Goal: Task Accomplishment & Management: Manage account settings

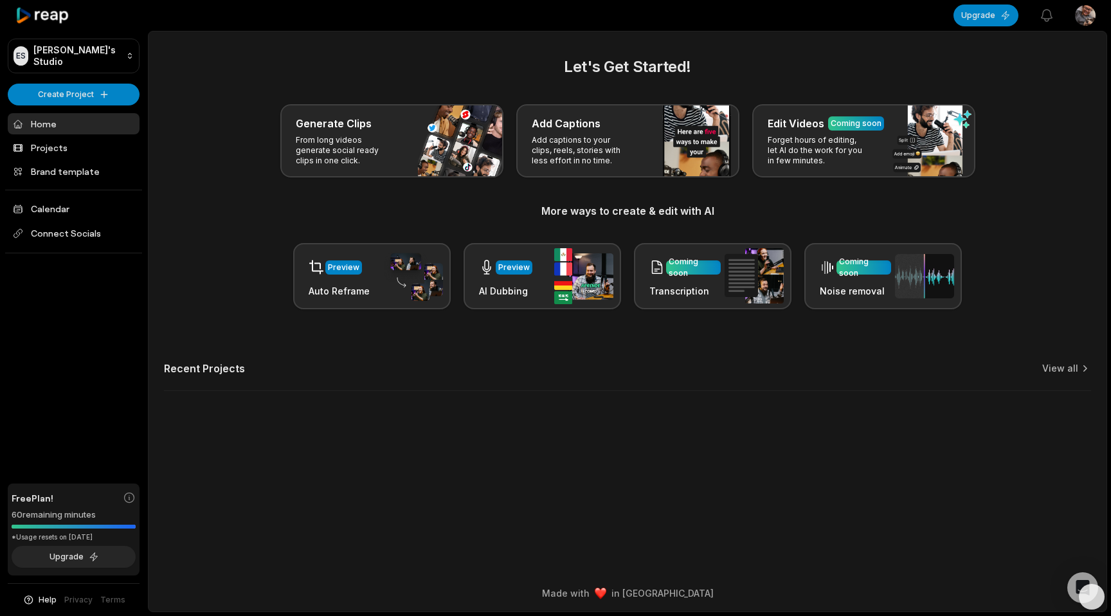
click at [127, 59] on html "ES [PERSON_NAME]'s Studio Create Project Home Projects Brand template Calendar …" at bounding box center [555, 308] width 1111 height 616
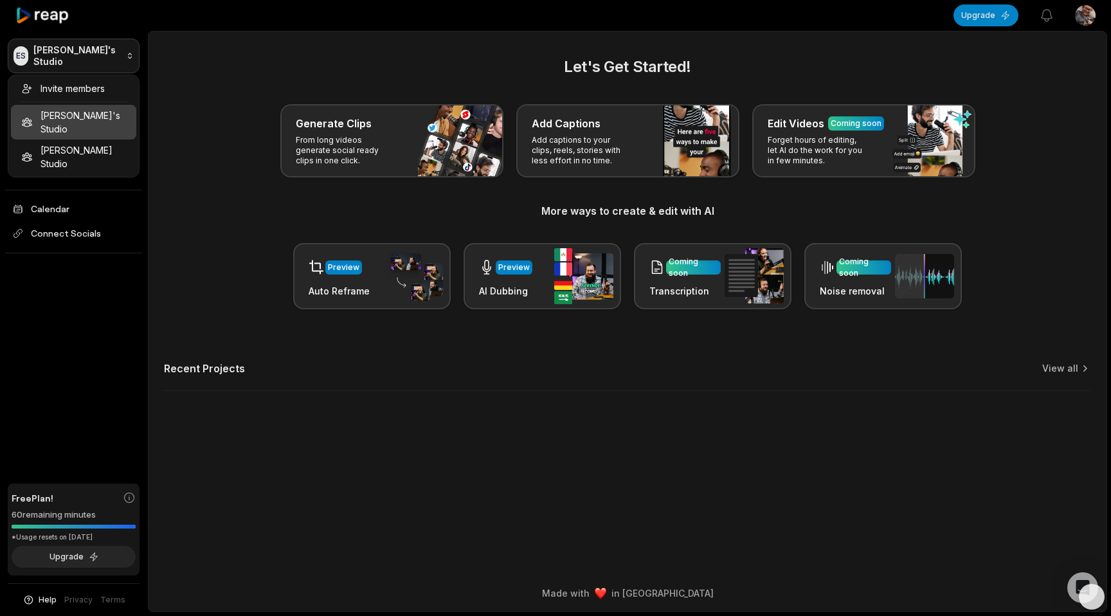
click at [127, 59] on html "ES [PERSON_NAME]'s Studio Create Project Home Projects Brand template Calendar …" at bounding box center [555, 308] width 1111 height 616
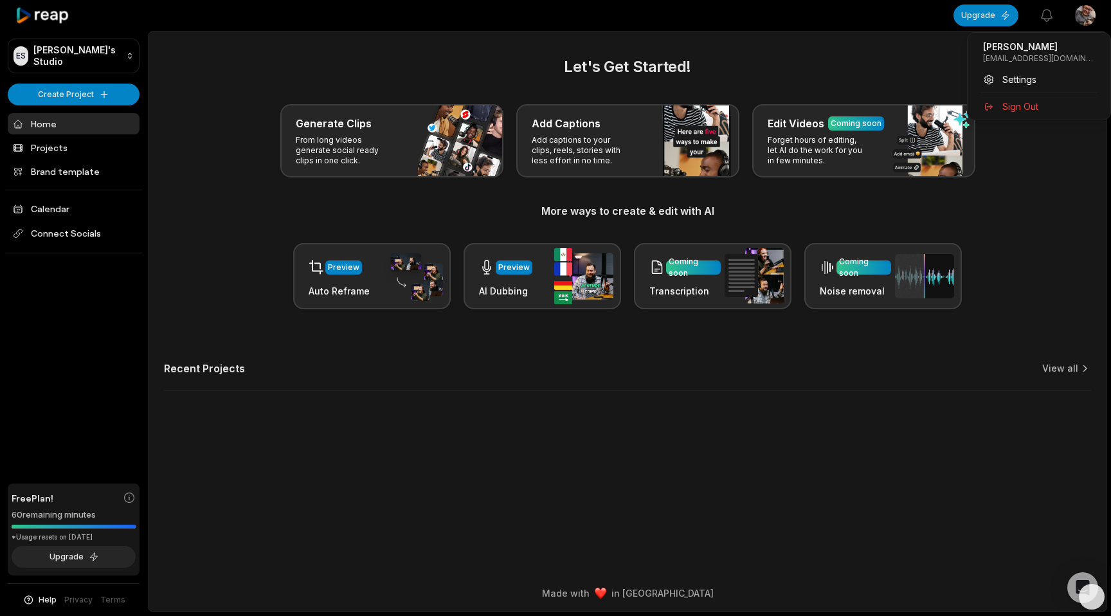
click at [1086, 17] on html "ES [PERSON_NAME]'s Studio Create Project Home Projects Brand template Calendar …" at bounding box center [555, 308] width 1111 height 616
click at [1020, 109] on span "Sign Out" at bounding box center [1020, 107] width 36 height 14
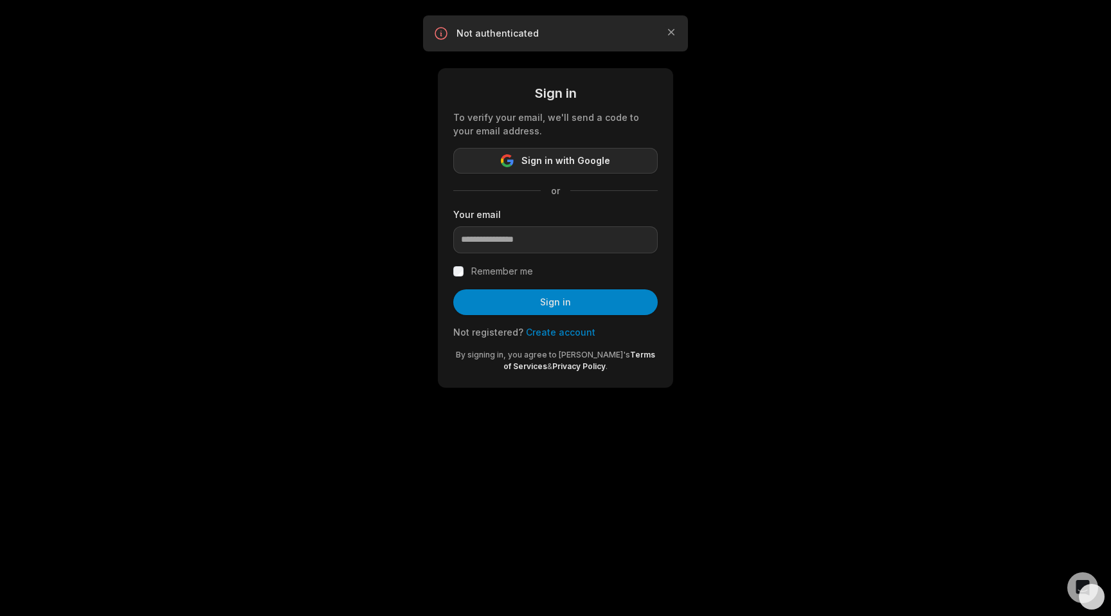
click at [547, 163] on span "Sign in with Google" at bounding box center [565, 160] width 89 height 15
